Goal: Use online tool/utility: Use online tool/utility

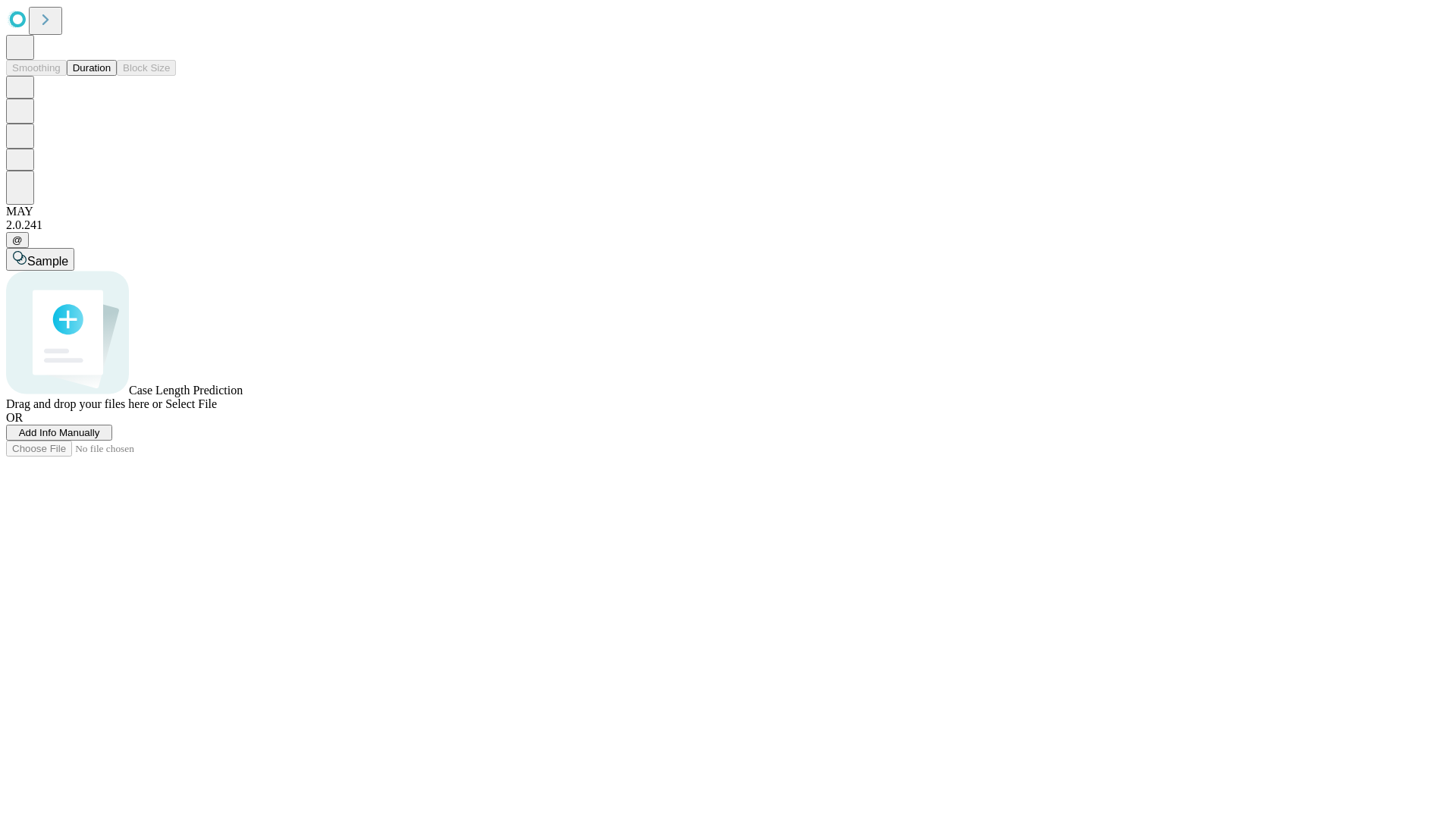
click at [111, 76] on button "Duration" at bounding box center [92, 68] width 50 height 16
click at [217, 411] on span "Select File" at bounding box center [192, 404] width 52 height 13
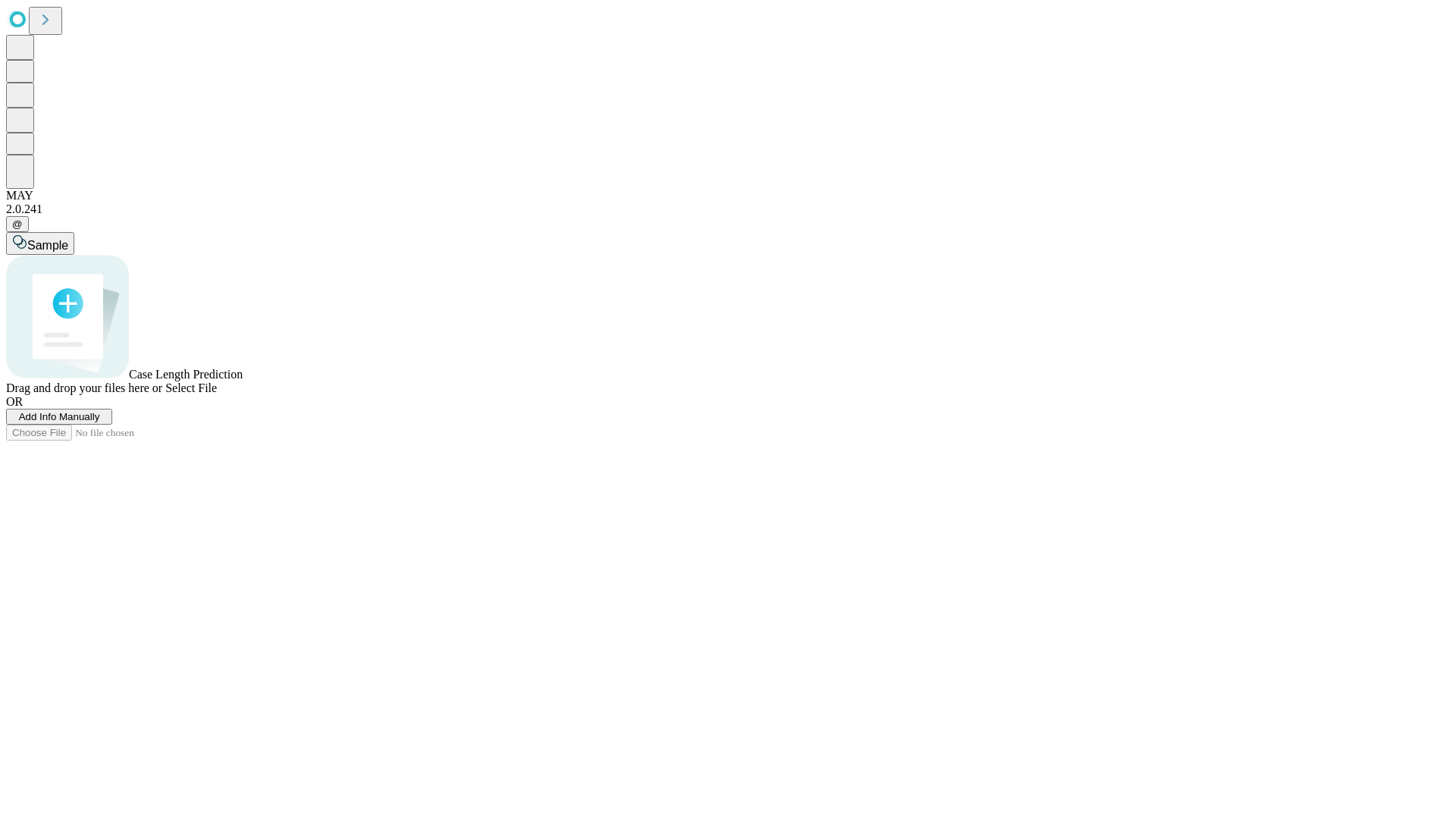
click at [217, 395] on span "Select File" at bounding box center [192, 388] width 52 height 13
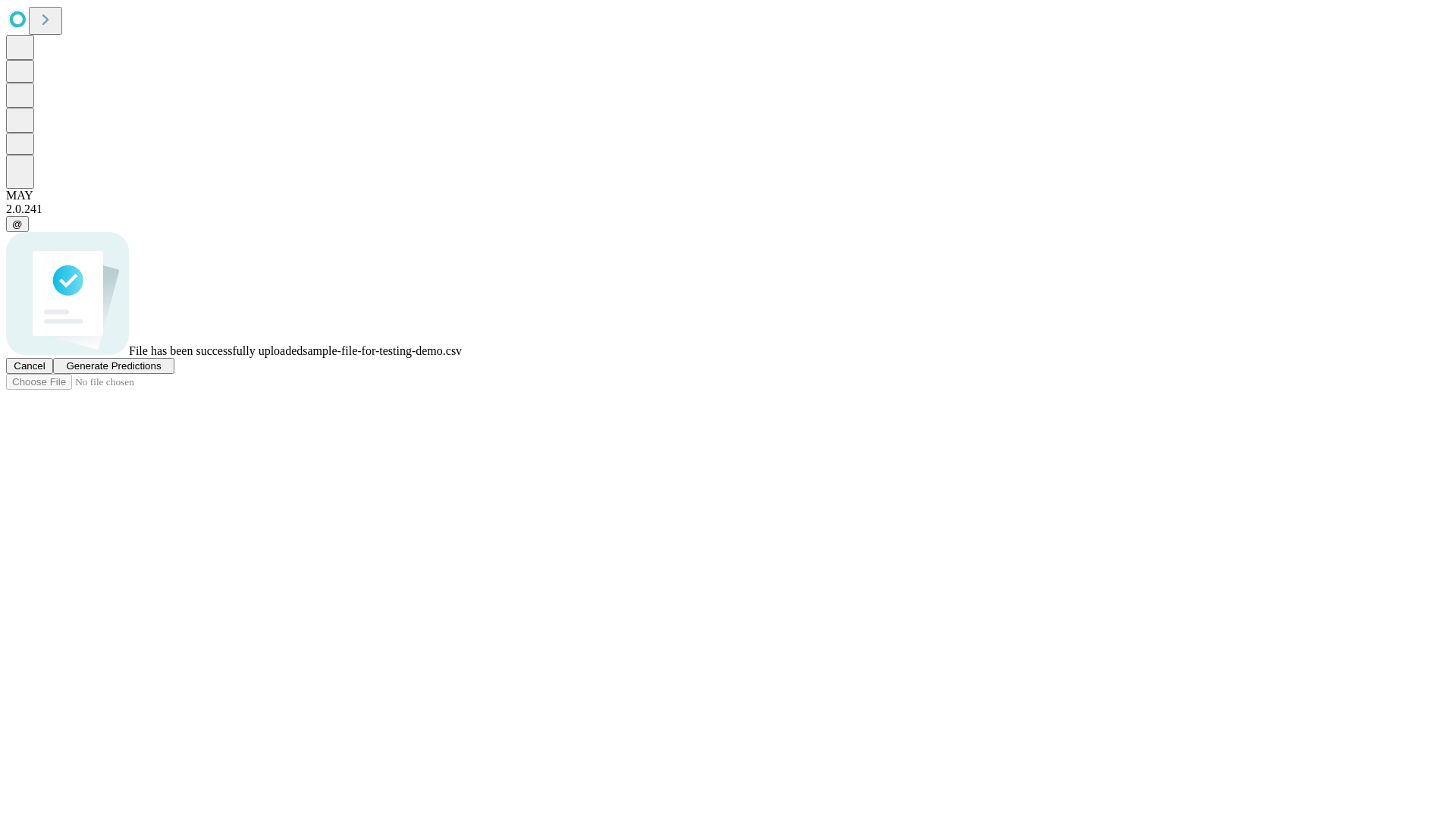
click at [161, 372] on span "Generate Predictions" at bounding box center [113, 366] width 95 height 11
